Goal: Browse casually: Explore the website without a specific task or goal

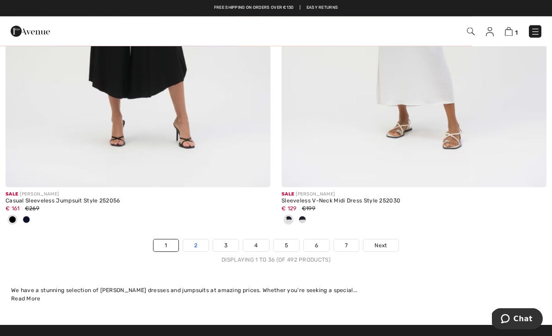
scroll to position [8135, 0]
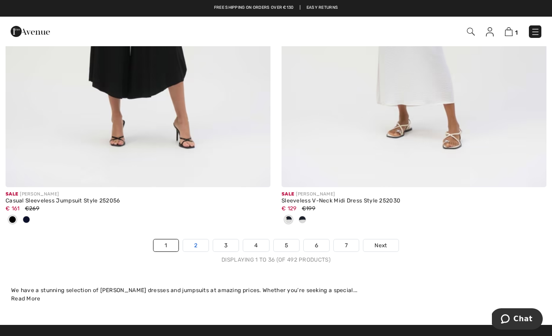
click at [202, 239] on link "2" at bounding box center [195, 245] width 25 height 12
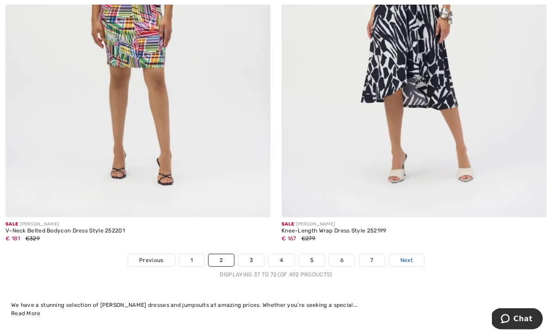
scroll to position [8013, 0]
click at [413, 257] on link "Next" at bounding box center [406, 260] width 35 height 12
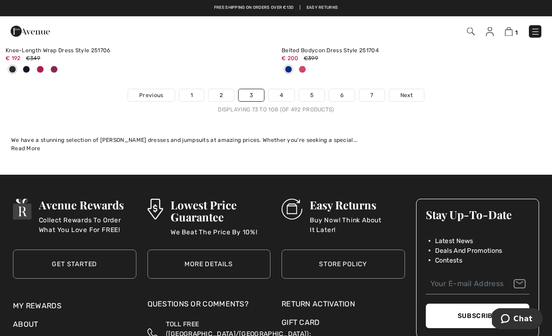
scroll to position [8290, 0]
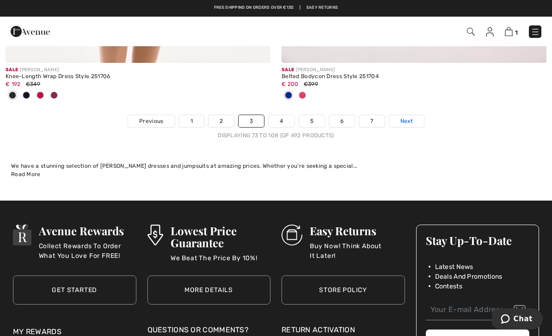
click at [406, 117] on span "Next" at bounding box center [406, 121] width 12 height 8
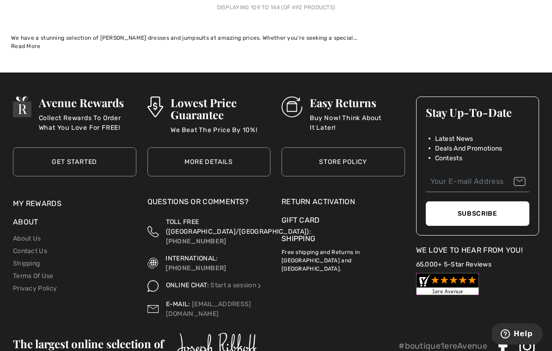
scroll to position [8308, 0]
